Goal: Find specific page/section: Find specific page/section

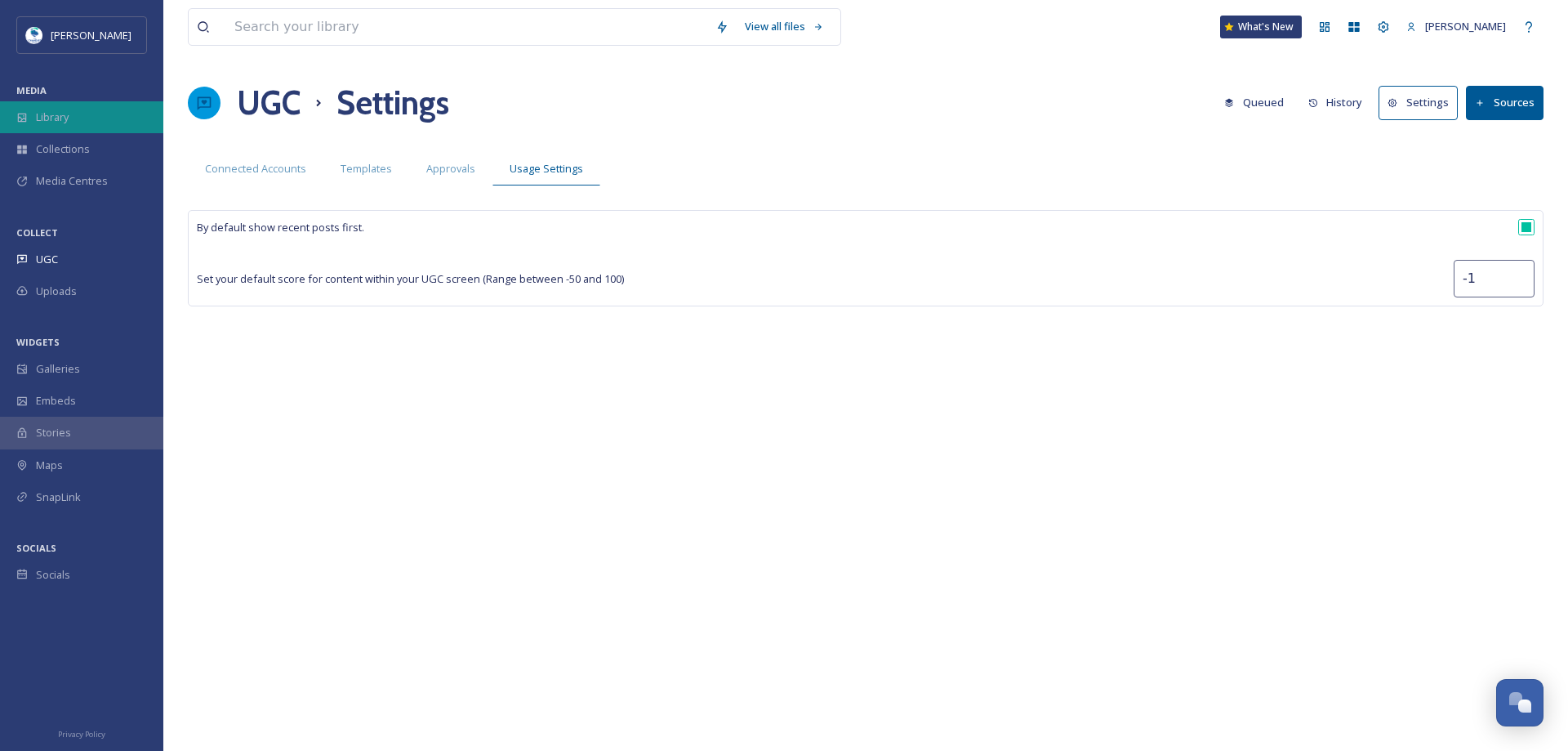
click at [77, 119] on div "Library" at bounding box center [81, 117] width 163 height 32
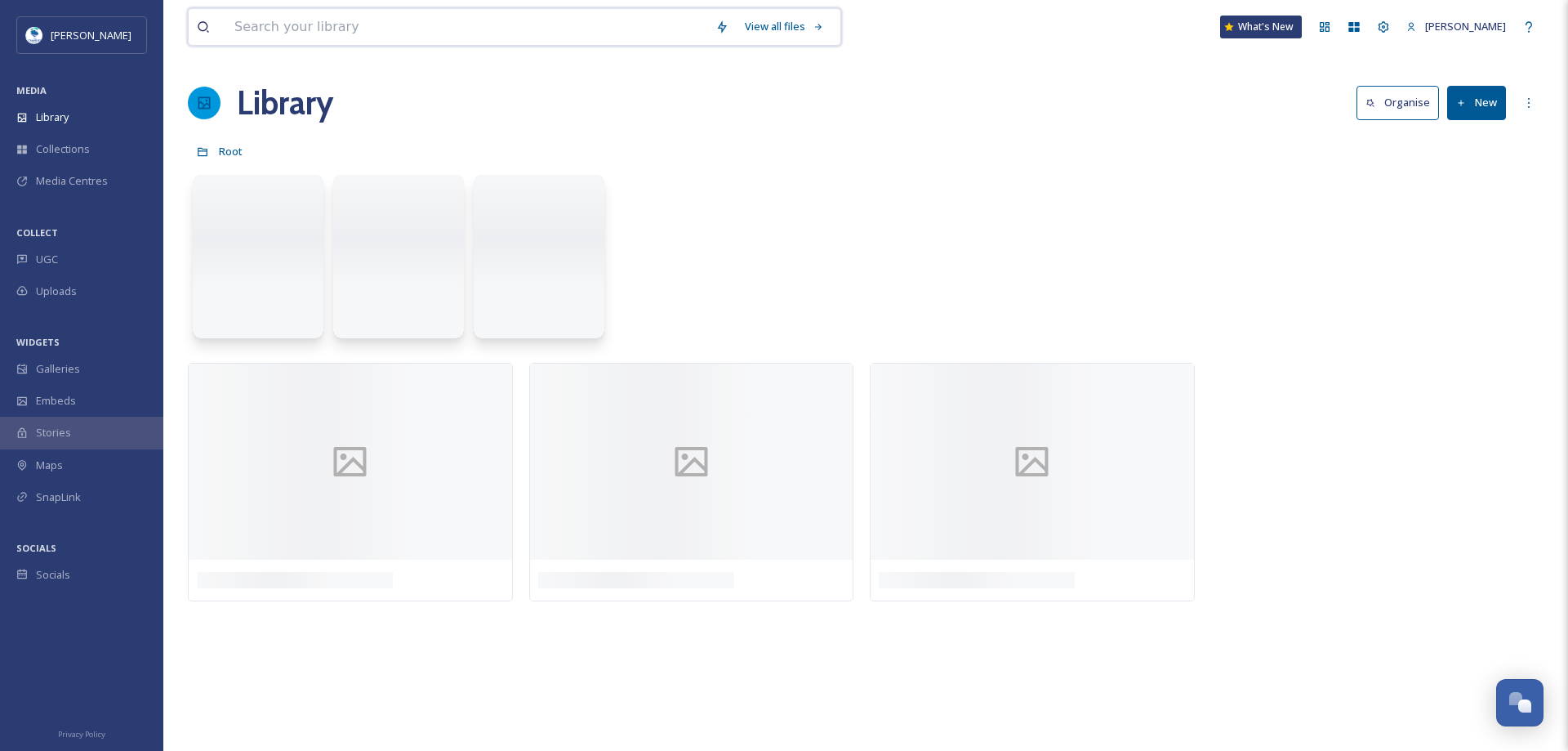
click at [297, 29] on input at bounding box center [467, 27] width 481 height 36
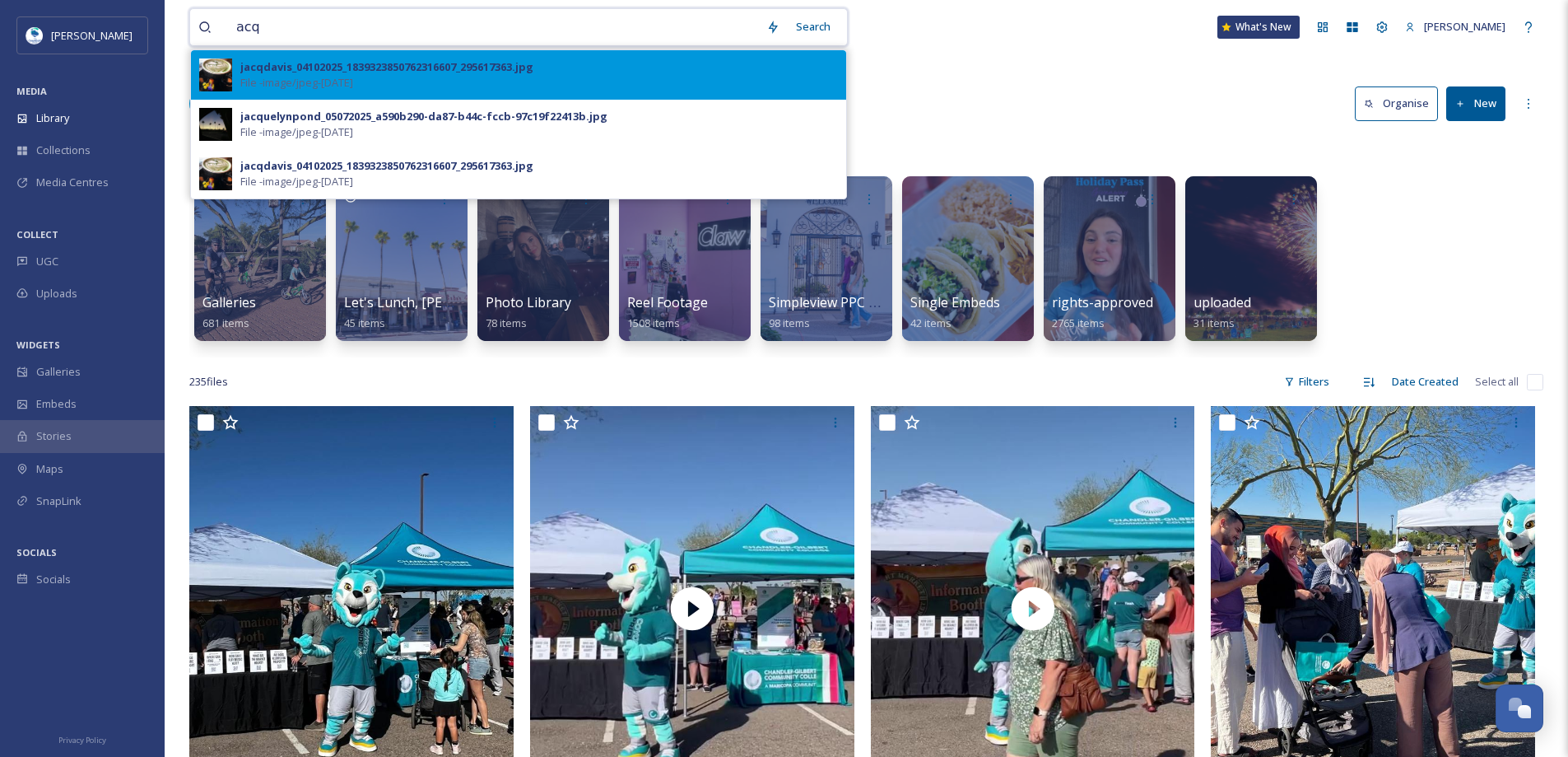
type input "acq"
click at [454, 77] on div "jacqdavis_04102025_1839323850762316607_295617363.jpg File - image/jpeg - [DATE]" at bounding box center [539, 75] width 598 height 31
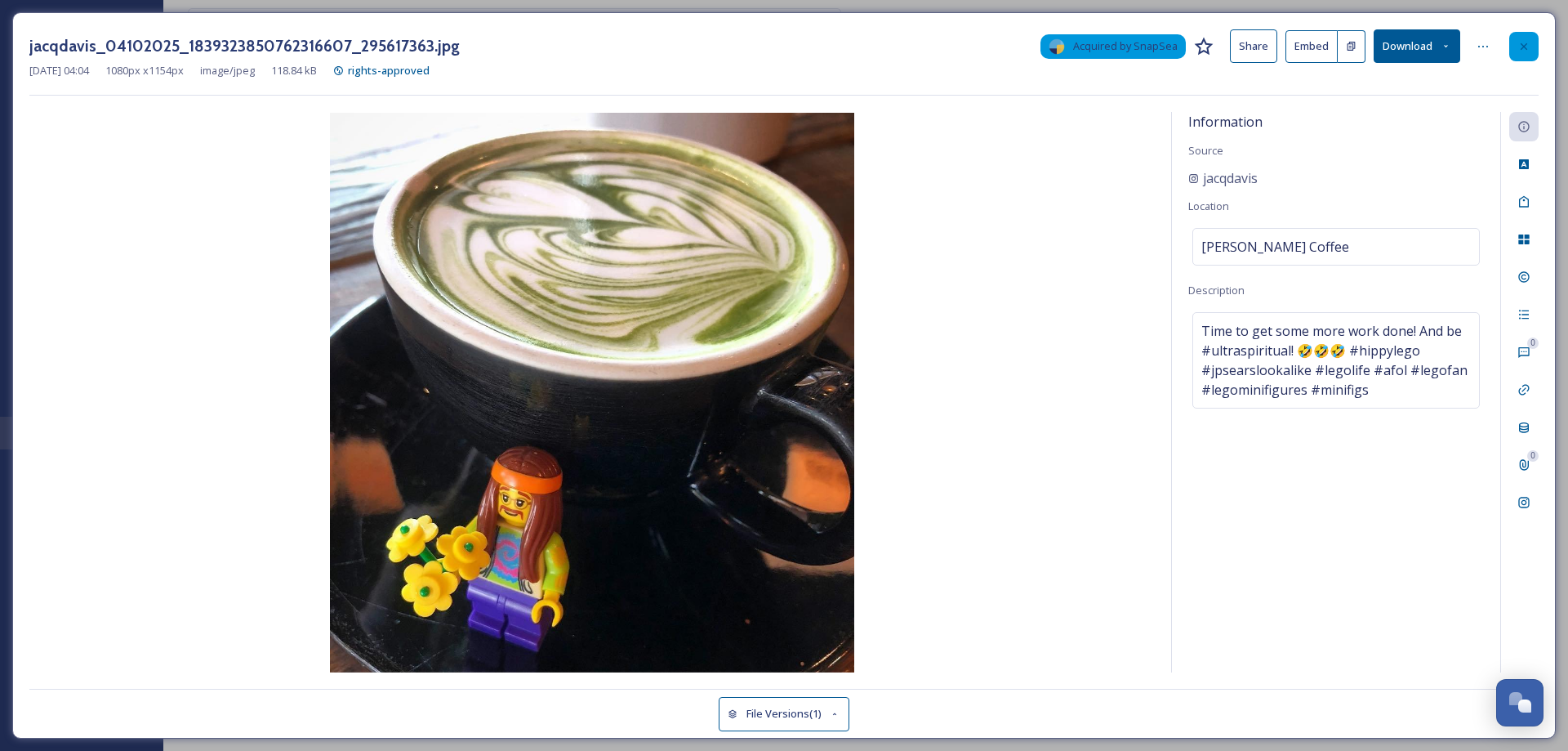
click at [1527, 47] on icon at bounding box center [1524, 47] width 13 height 13
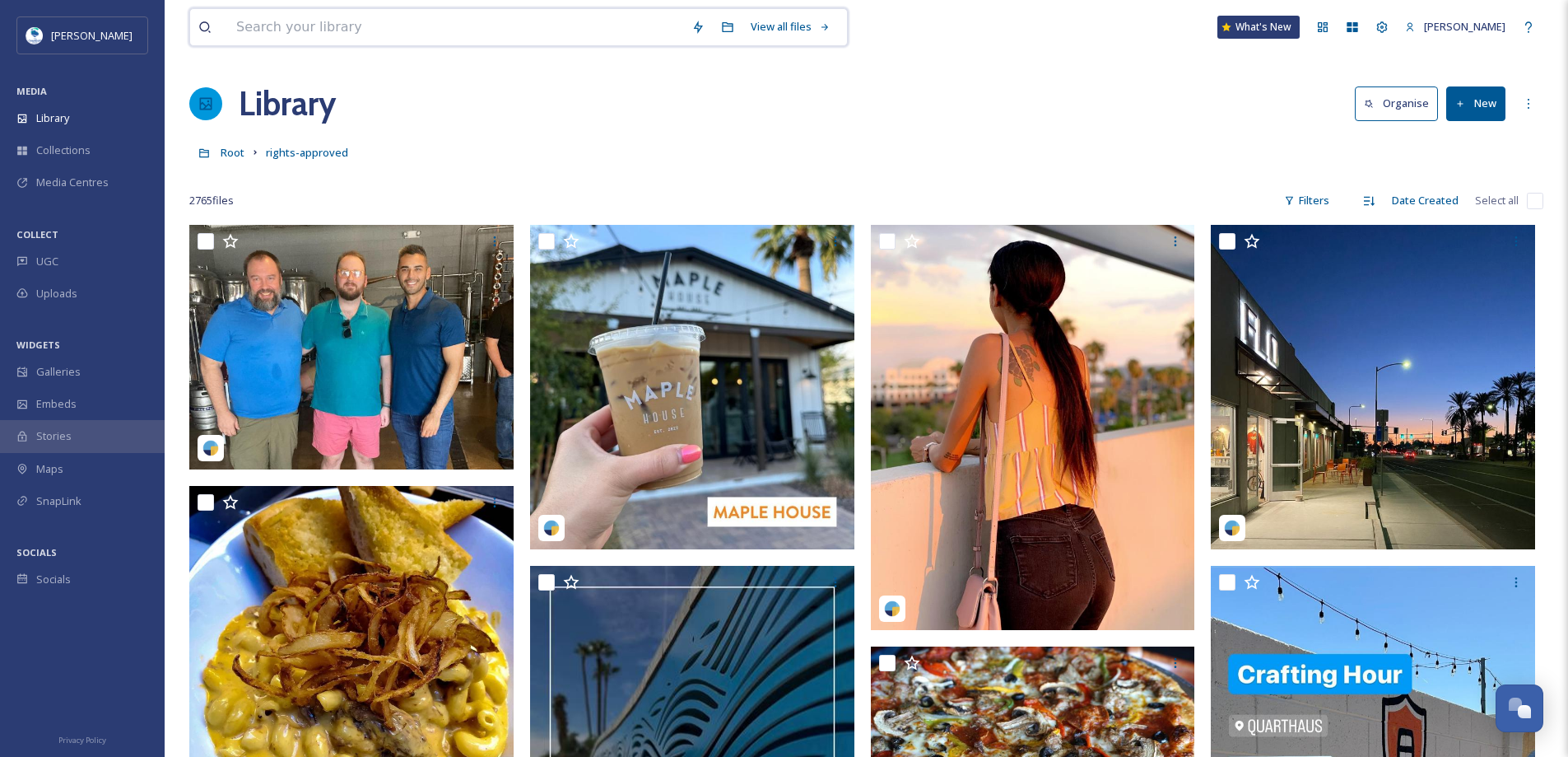
click at [327, 23] on input at bounding box center [455, 27] width 455 height 36
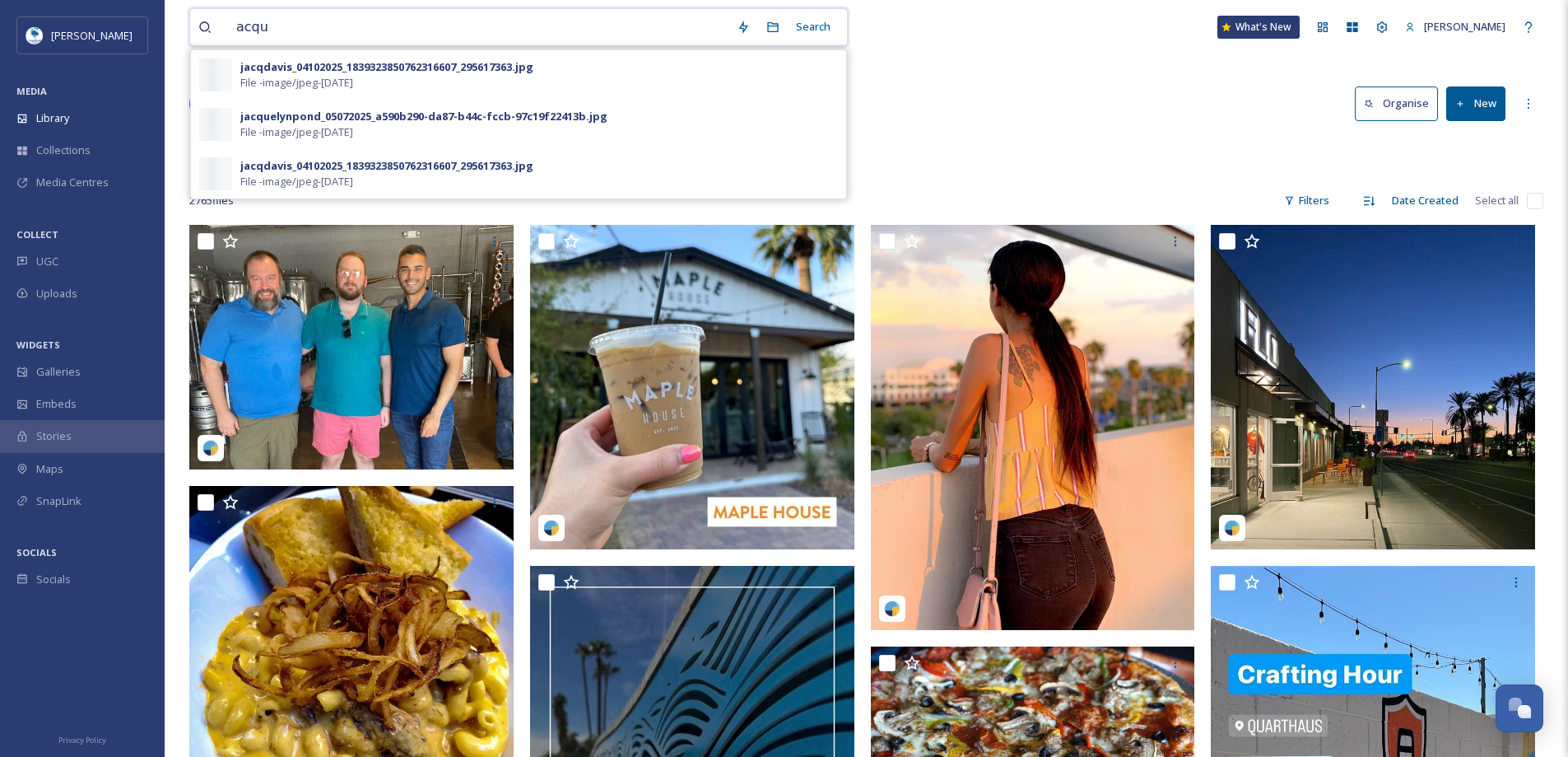
type input "acqua"
